Goal: Find specific page/section: Find specific page/section

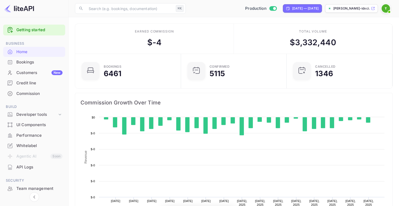
scroll to position [86, 103]
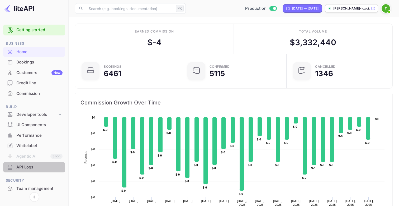
click at [27, 164] on div "API Logs" at bounding box center [39, 167] width 46 height 6
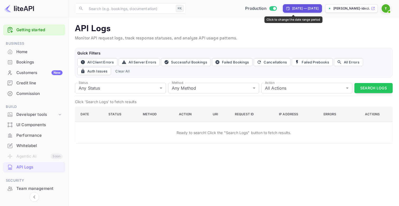
click at [292, 7] on div "[DATE] — [DATE]" at bounding box center [305, 8] width 26 height 5
select select "6"
select select "2025"
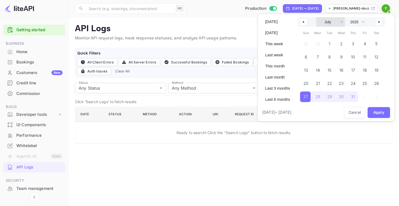
click at [321, 23] on select "January February March April May June July August September October November De…" at bounding box center [330, 22] width 29 height 10
select select "7"
click at [316, 17] on select "January February March April May June July August September October November De…" at bounding box center [330, 22] width 29 height 10
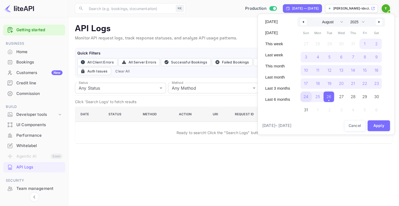
click at [306, 97] on span "24" at bounding box center [306, 97] width 5 height 10
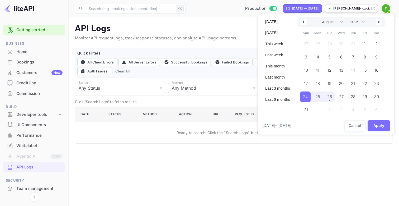
click at [328, 98] on span "26" at bounding box center [330, 97] width 5 height 10
click at [375, 125] on button "Apply" at bounding box center [379, 125] width 23 height 11
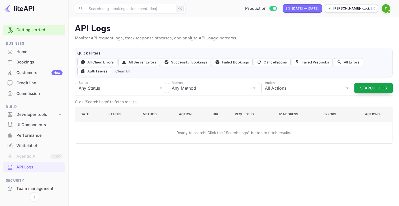
click at [366, 86] on button "Search Logs" at bounding box center [374, 88] width 38 height 10
